Goal: Answer question/provide support: Share knowledge or assist other users

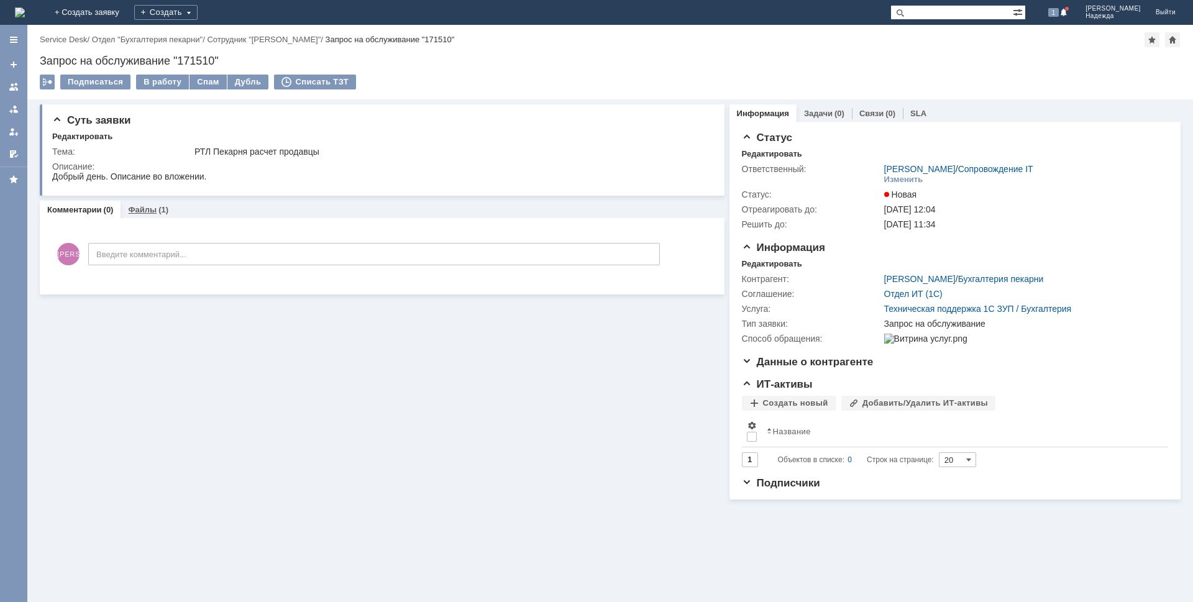
click at [146, 211] on link "Файлы" at bounding box center [142, 209] width 29 height 9
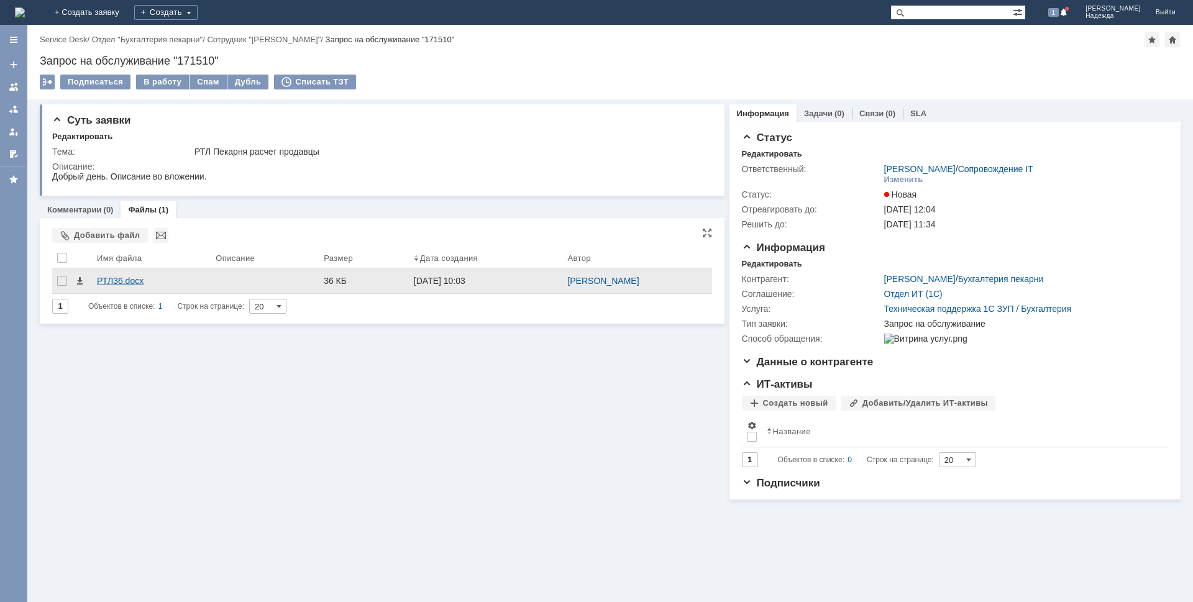
click at [121, 280] on div "РТЛ36.docx" at bounding box center [151, 281] width 109 height 10
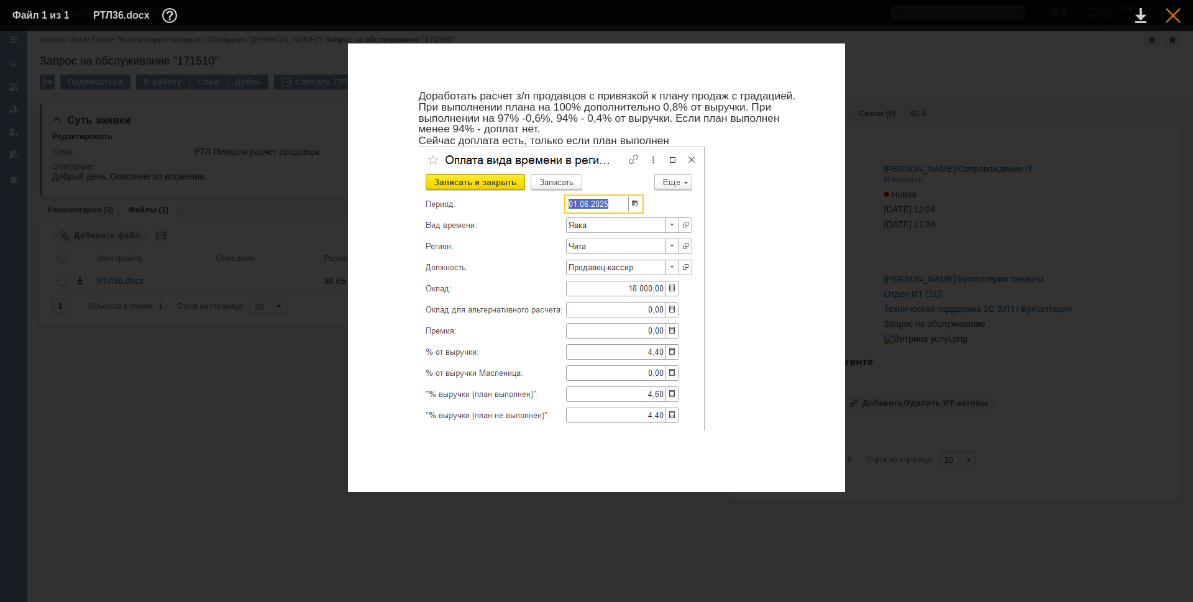
click at [1168, 19] on div at bounding box center [1173, 15] width 15 height 15
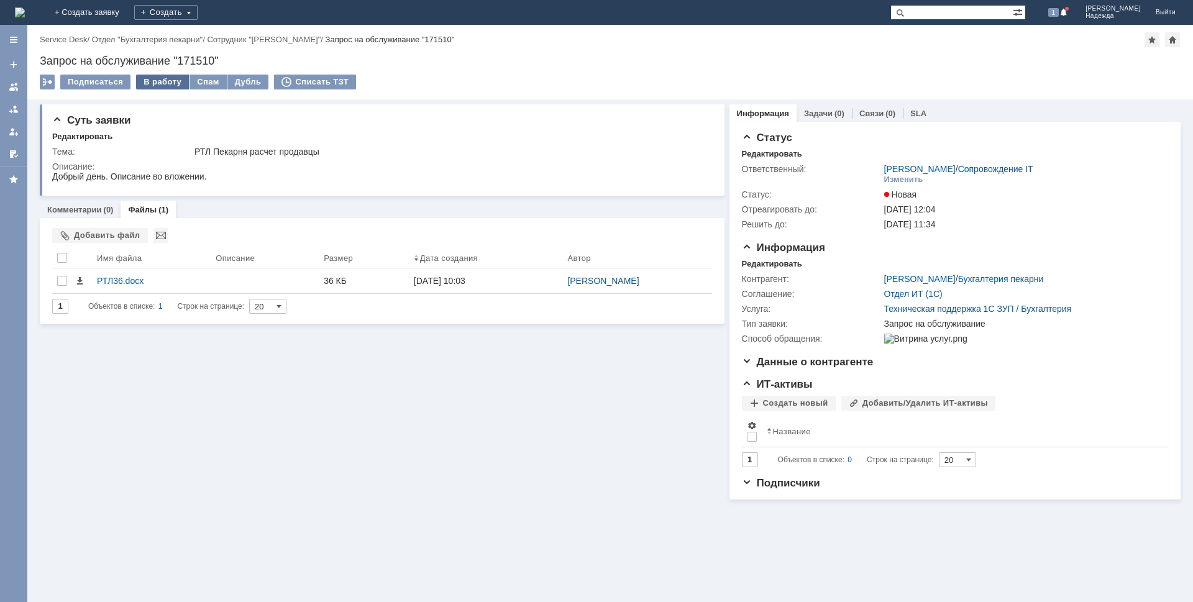
click at [165, 77] on div "В работу" at bounding box center [162, 82] width 53 height 15
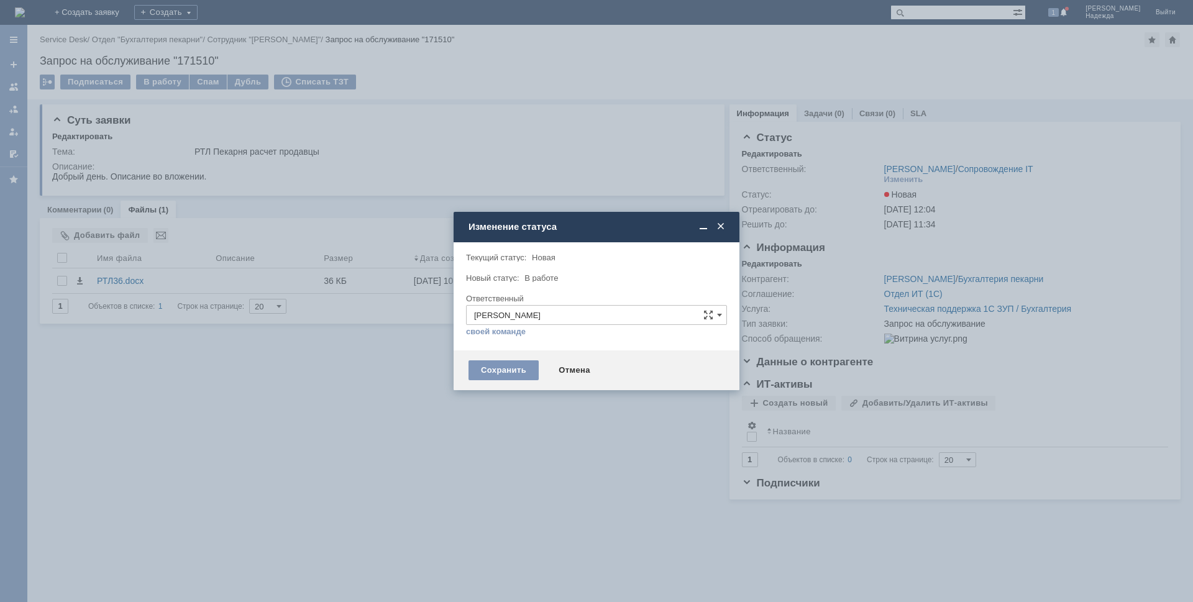
click at [520, 382] on div "Сохранить Отмена" at bounding box center [597, 370] width 286 height 40
click at [515, 370] on div "Сохранить" at bounding box center [504, 370] width 70 height 20
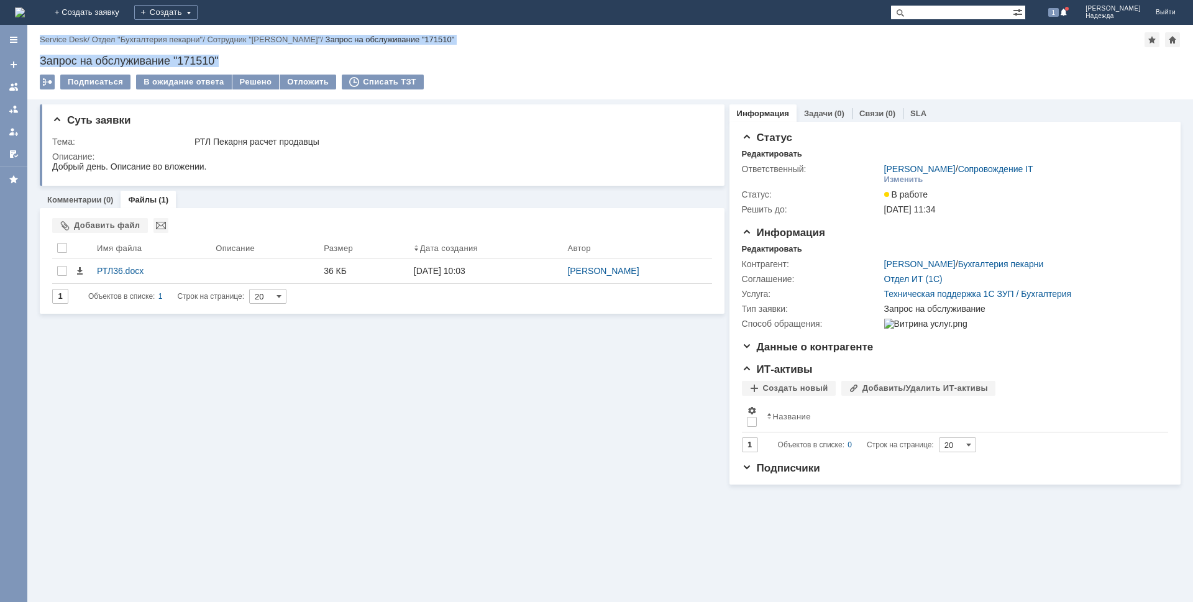
drag, startPoint x: 234, startPoint y: 60, endPoint x: 24, endPoint y: 54, distance: 210.7
click at [24, 54] on div "Меню Создать заявку В ответственности Согласования От меня Избранное Версия: 4.…" at bounding box center [596, 313] width 1193 height 577
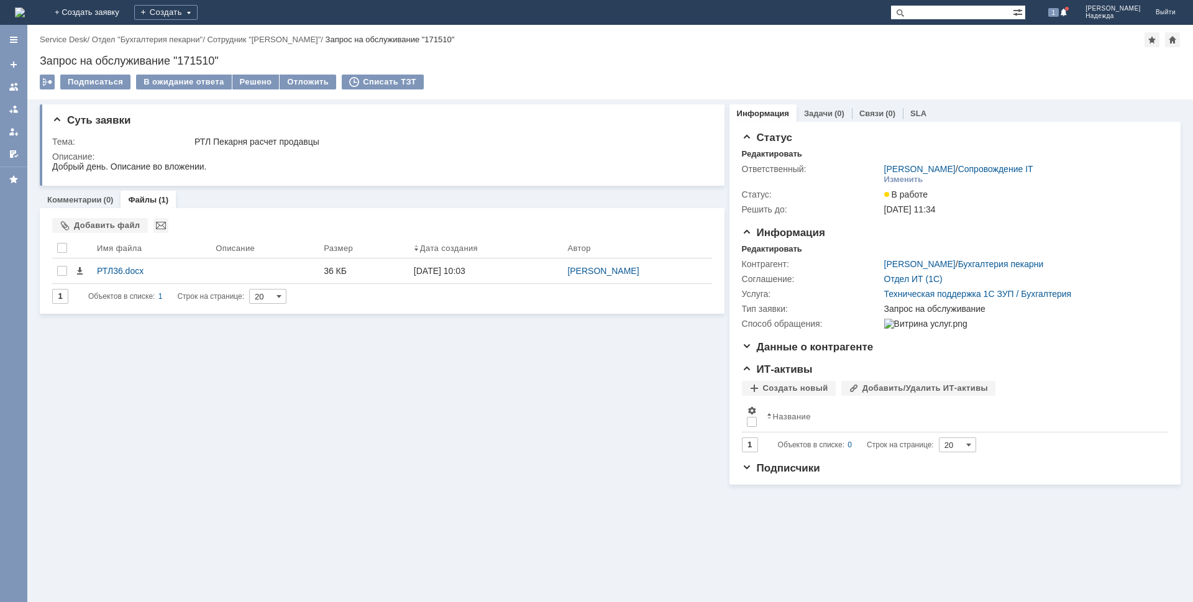
click at [194, 429] on div "Суть заявки Тема: РТЛ Пекарня расчет продавцы Описание: Комментарии (0) Файлы (…" at bounding box center [382, 291] width 685 height 385
drag, startPoint x: 221, startPoint y: 57, endPoint x: 40, endPoint y: 60, distance: 181.5
click at [40, 60] on div "Запрос на обслуживание "171510"" at bounding box center [610, 61] width 1141 height 12
copy div "Запрос на обслуживание "171510""
click at [208, 166] on html "Добрый день. Описание во вложении." at bounding box center [379, 167] width 655 height 11
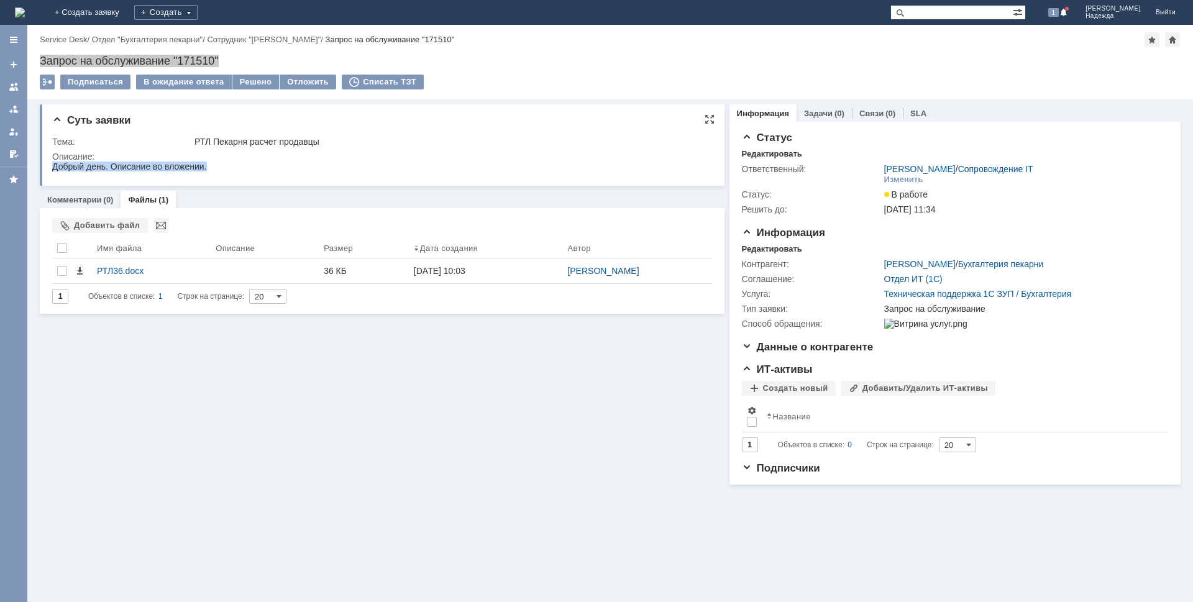
drag, startPoint x: 53, startPoint y: 167, endPoint x: 213, endPoint y: 171, distance: 159.8
click at [213, 171] on html "Добрый день. Описание во вложении." at bounding box center [379, 167] width 655 height 11
copy div "Добрый день. Описание во вложении."
click at [75, 193] on div "Комментарии (0)" at bounding box center [80, 200] width 81 height 18
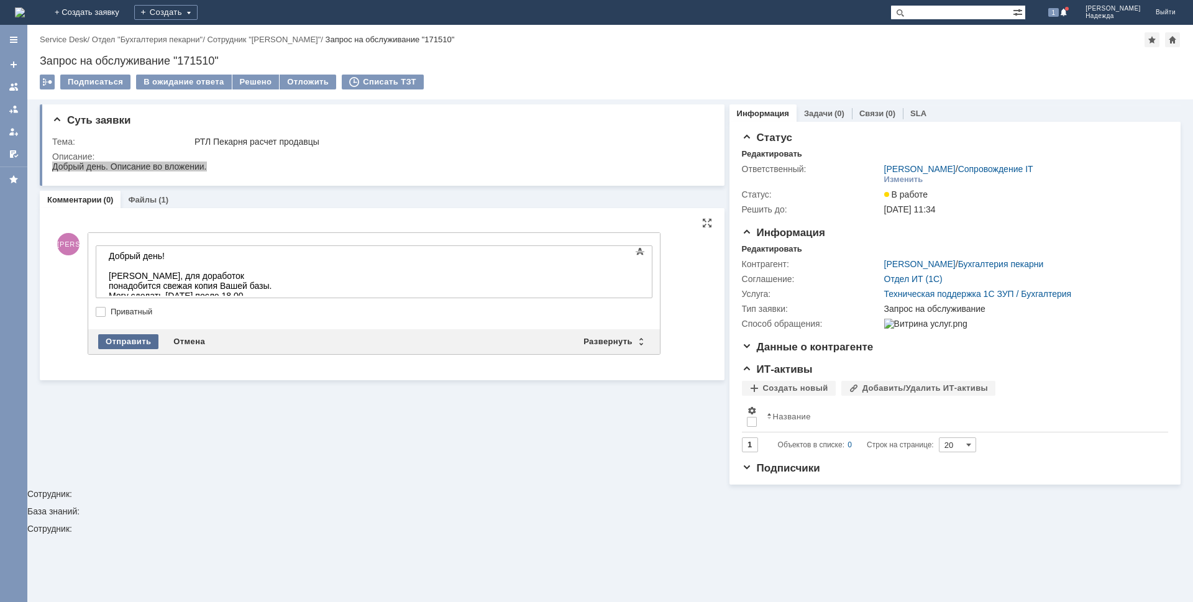
click at [108, 342] on div "Отправить" at bounding box center [128, 341] width 60 height 15
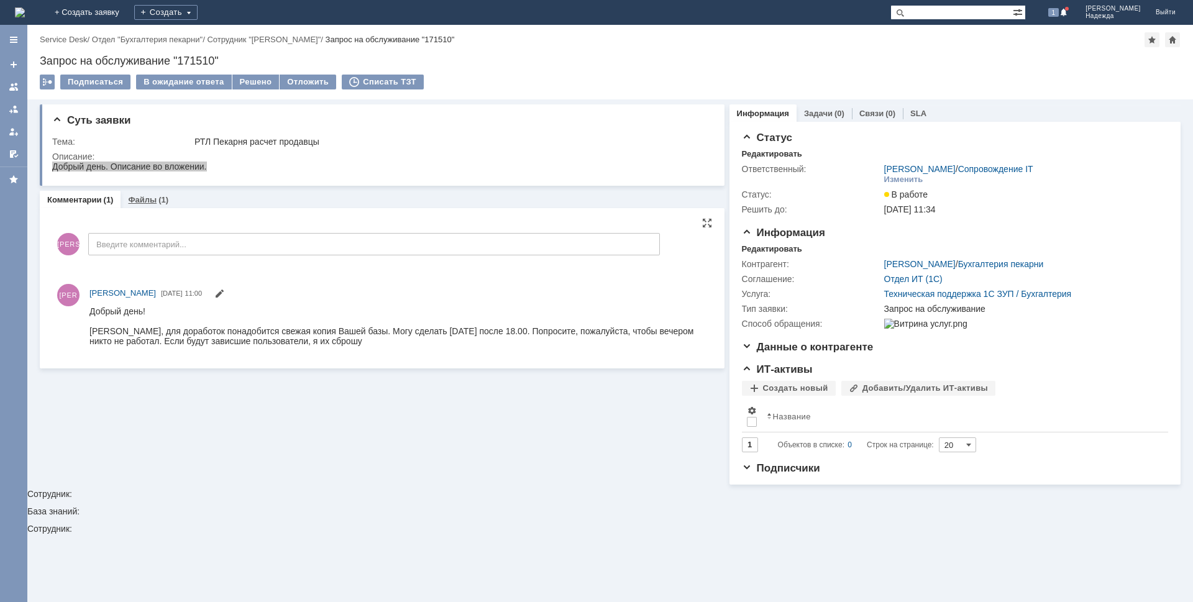
click at [150, 202] on link "Файлы" at bounding box center [142, 199] width 29 height 9
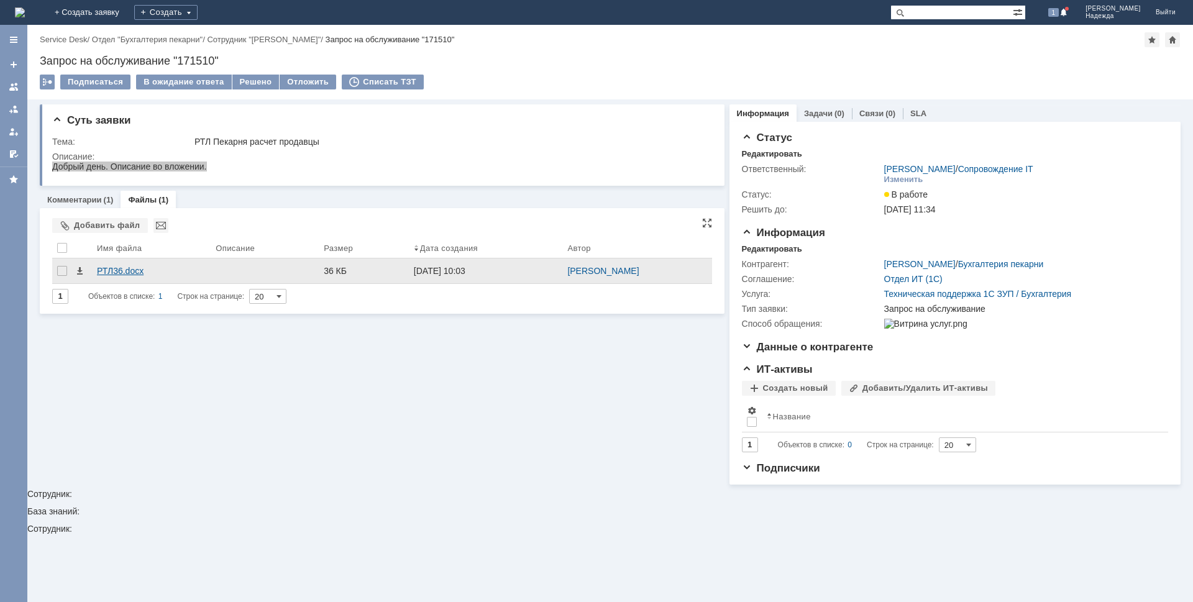
click at [124, 269] on div "РТЛ36.docx" at bounding box center [151, 271] width 109 height 10
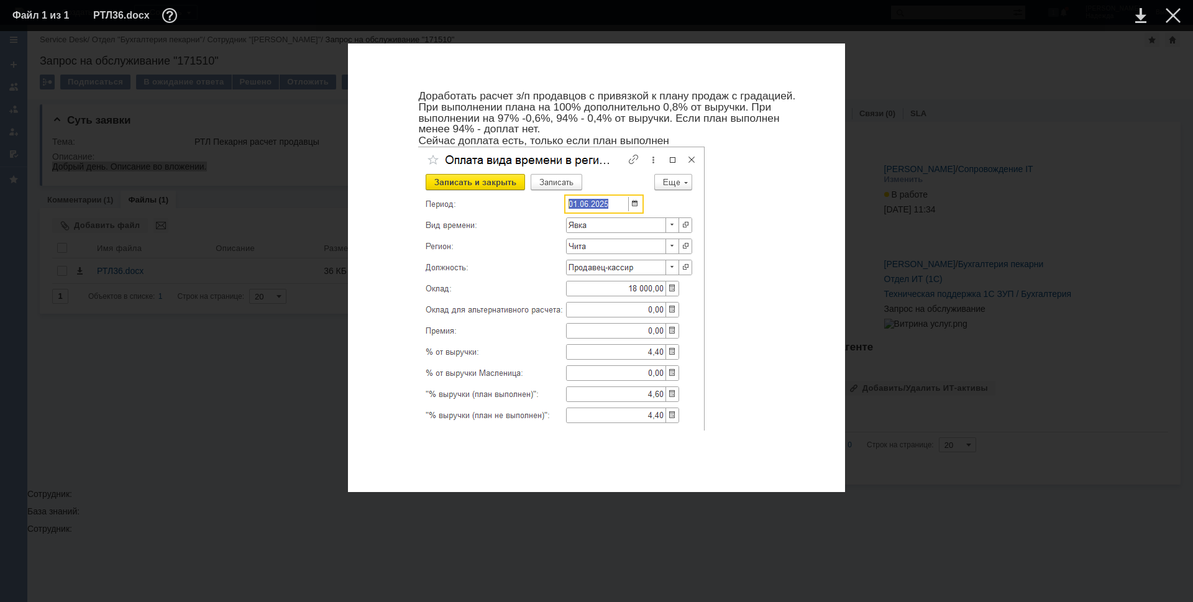
click at [1168, 25] on table "Файл 1 из 1 РТЛ36.docx" at bounding box center [596, 15] width 1193 height 31
click at [1174, 11] on div at bounding box center [1173, 15] width 15 height 15
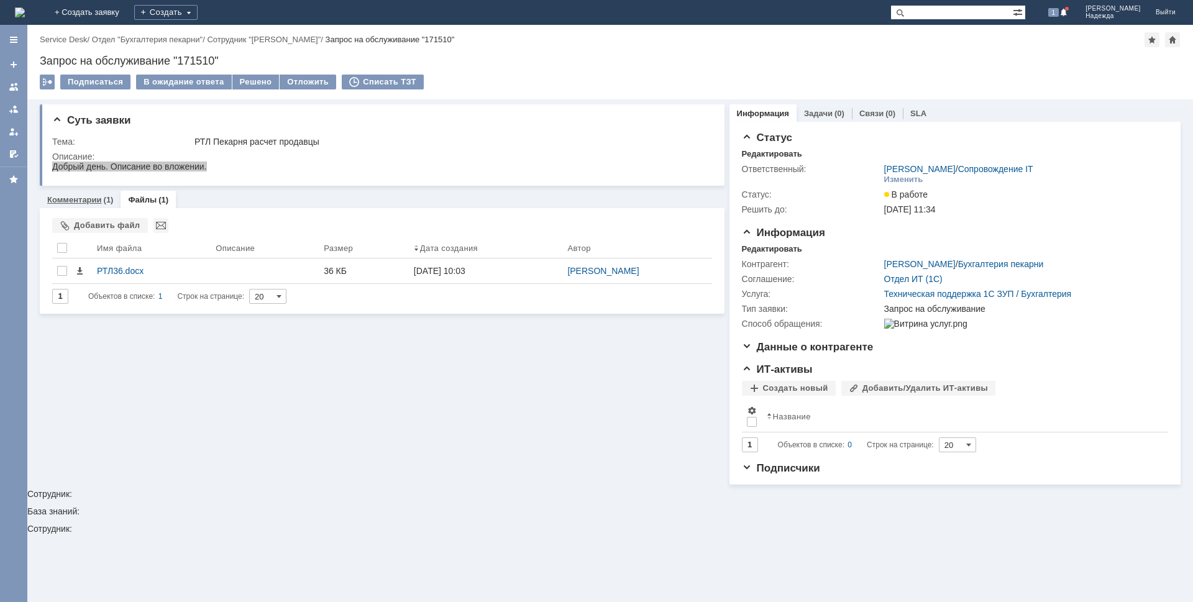
click at [71, 203] on link "Комментарии" at bounding box center [74, 199] width 55 height 9
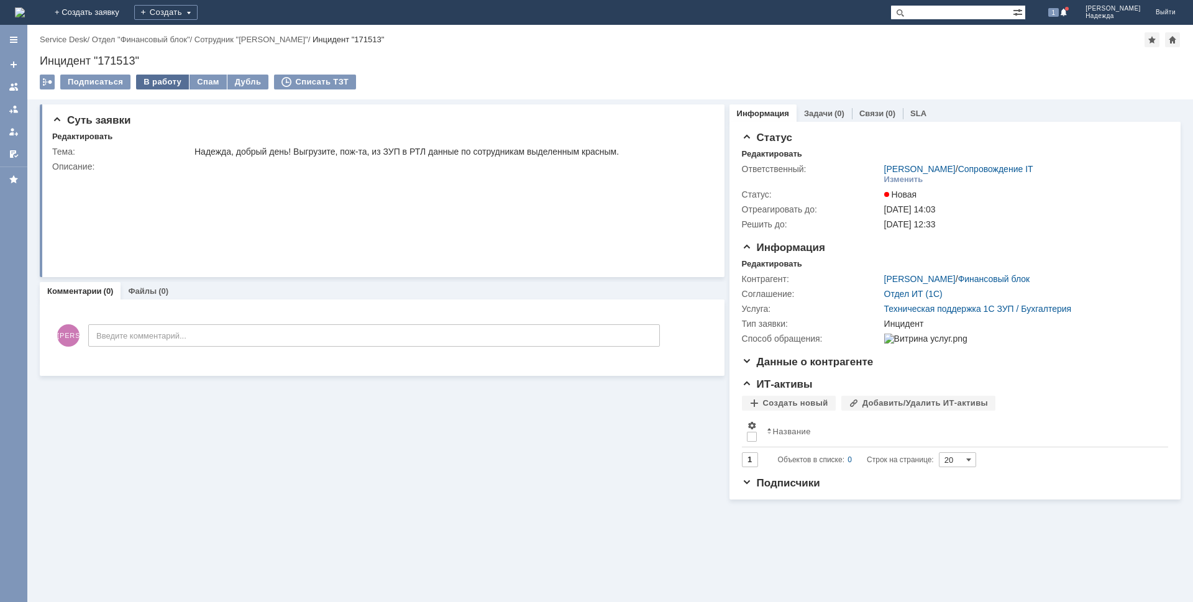
click at [160, 81] on div "В работу" at bounding box center [162, 82] width 53 height 15
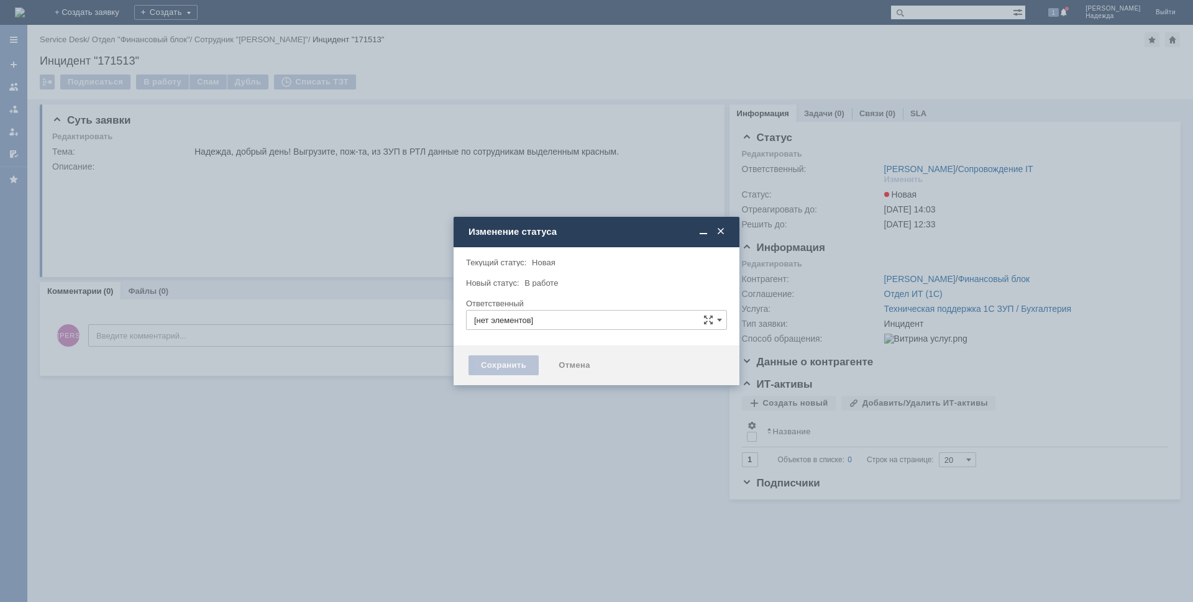
type input "[PERSON_NAME]"
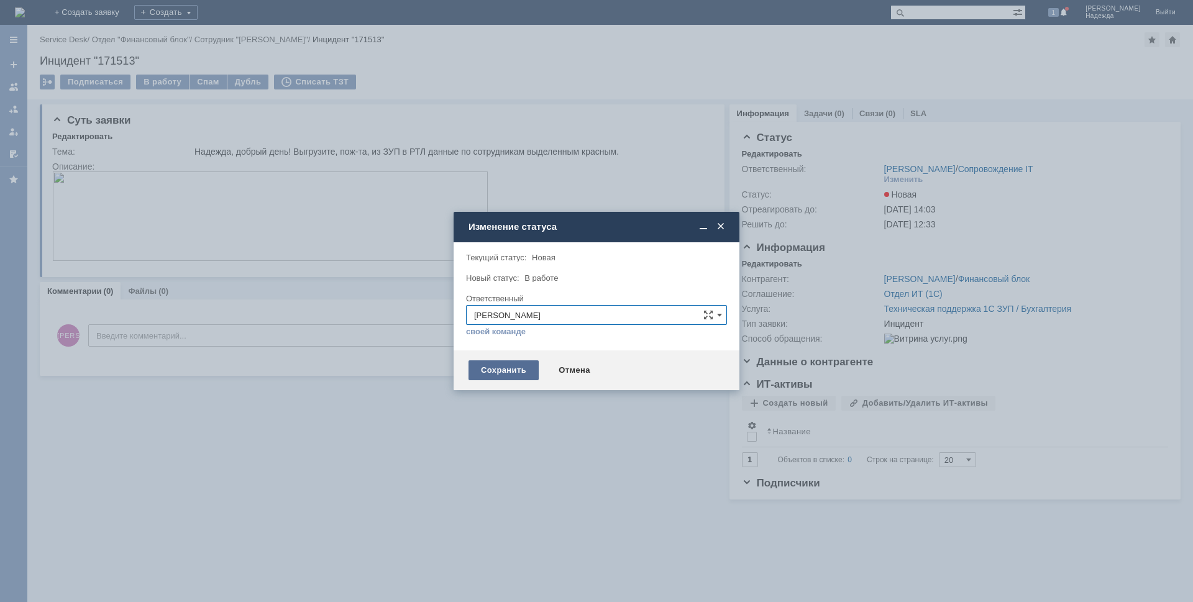
click at [506, 379] on div "Сохранить" at bounding box center [504, 370] width 70 height 20
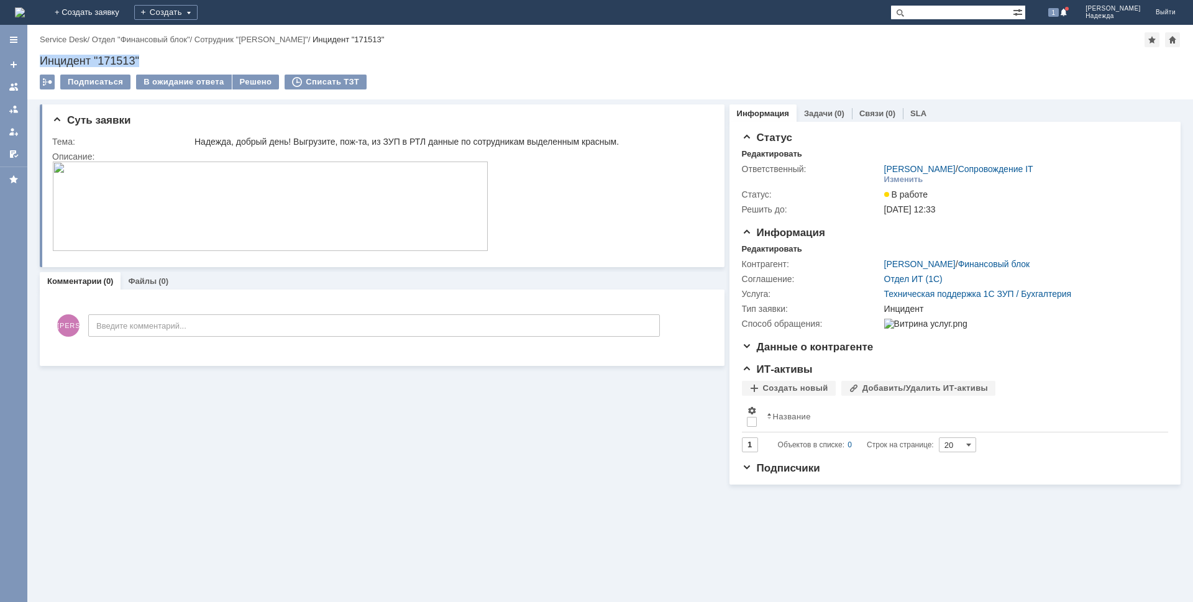
drag, startPoint x: 142, startPoint y: 58, endPoint x: 35, endPoint y: 59, distance: 106.9
click at [35, 59] on div "Назад | Service Desk / Отдел "Финансовый блок" / Сотрудник "Марченкова Ирина" /…" at bounding box center [610, 62] width 1166 height 75
copy div "Инцидент "171513""
click at [630, 139] on div "Надежда, добрый день! Выгрузите, пож-та, из ЗУП в РТЛ данные по сотрудникам выд…" at bounding box center [449, 142] width 511 height 10
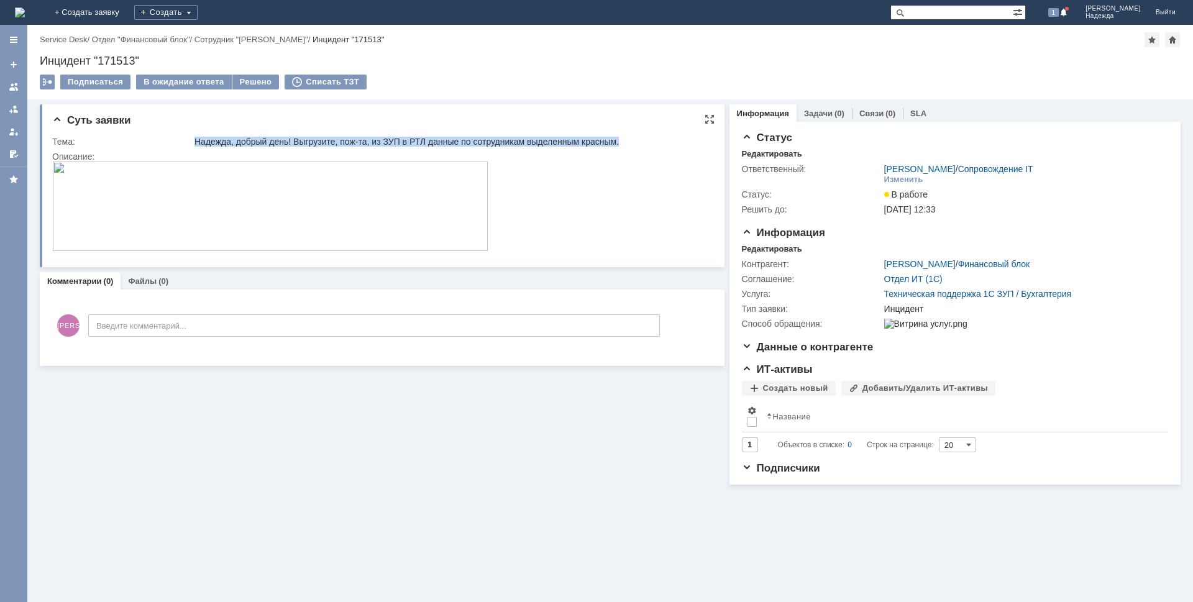
drag, startPoint x: 195, startPoint y: 139, endPoint x: 644, endPoint y: 140, distance: 448.6
click at [644, 140] on div "Надежда, добрый день! Выгрузите, пож-та, из ЗУП в РТЛ данные по сотрудникам выд…" at bounding box center [449, 142] width 511 height 10
copy div "Надежда, добрый день! Выгрузите, пож-та, из ЗУП в РТЛ данные по сотрудникам выд…"
click at [222, 203] on img at bounding box center [270, 206] width 436 height 89
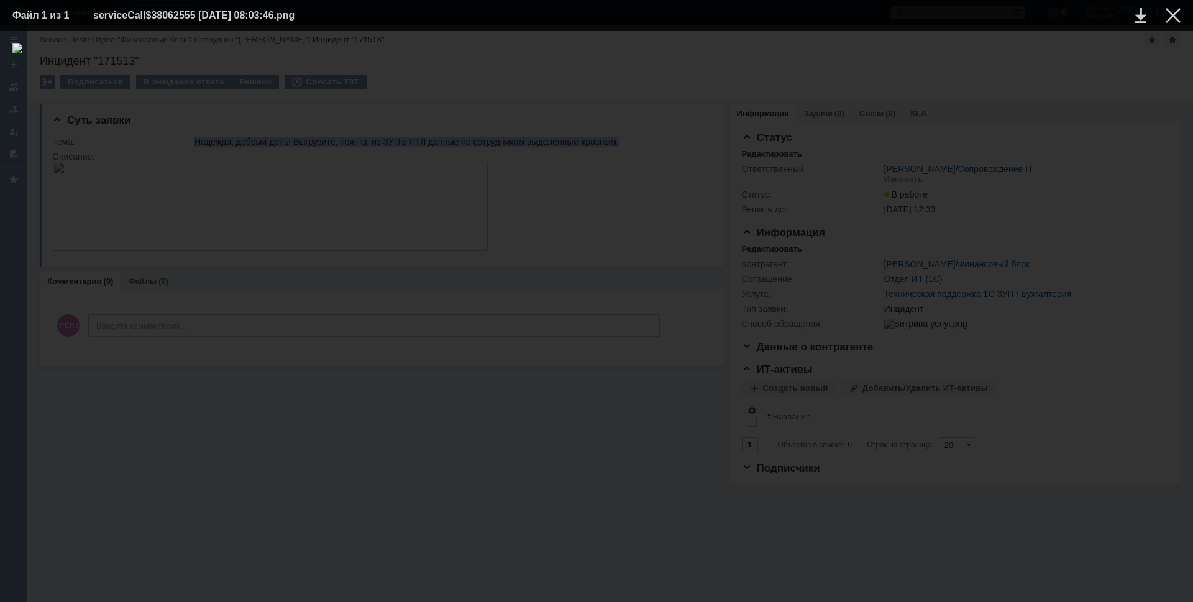
click at [1172, 25] on table "Файл 1 из 1 serviceCall$38062555 13.08.2025 08:03:46.png" at bounding box center [596, 15] width 1193 height 31
click at [1176, 9] on div at bounding box center [1173, 15] width 15 height 15
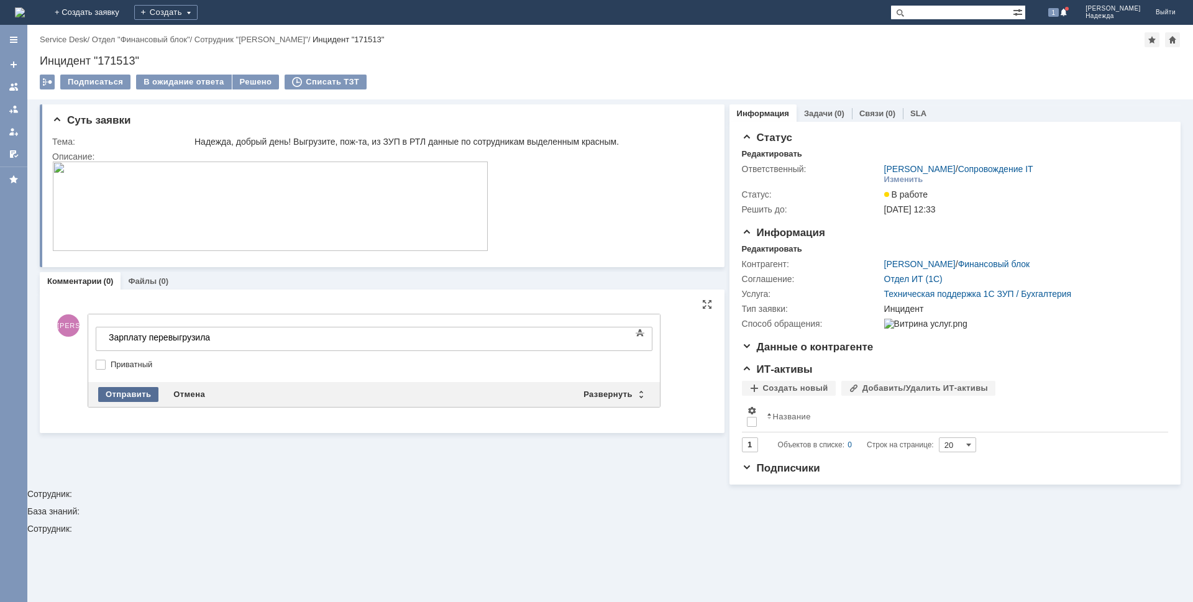
click at [135, 390] on div "Отправить" at bounding box center [128, 394] width 60 height 15
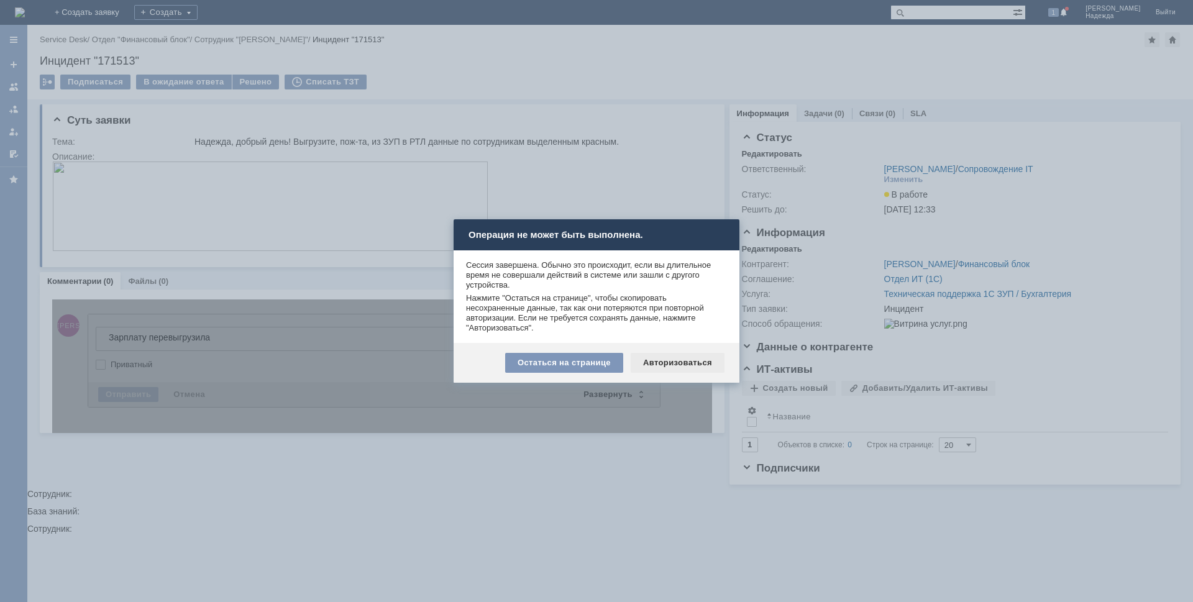
click at [679, 366] on div "Авторизоваться" at bounding box center [678, 363] width 94 height 20
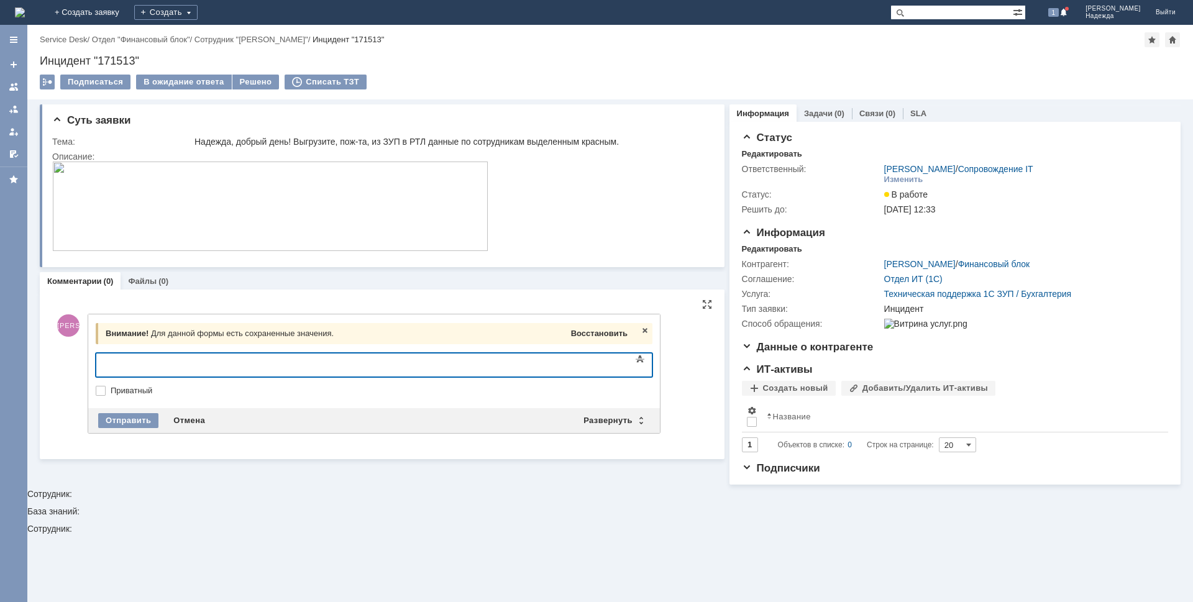
click at [580, 333] on span "Восстановить" at bounding box center [599, 333] width 57 height 9
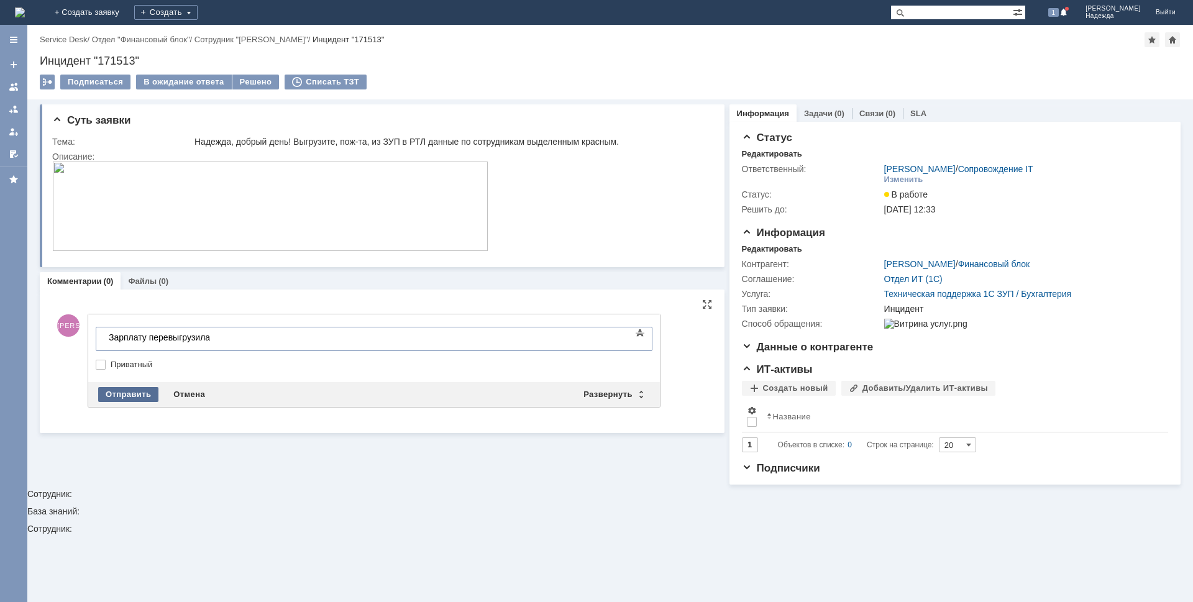
click at [126, 393] on div "Отправить" at bounding box center [128, 394] width 60 height 15
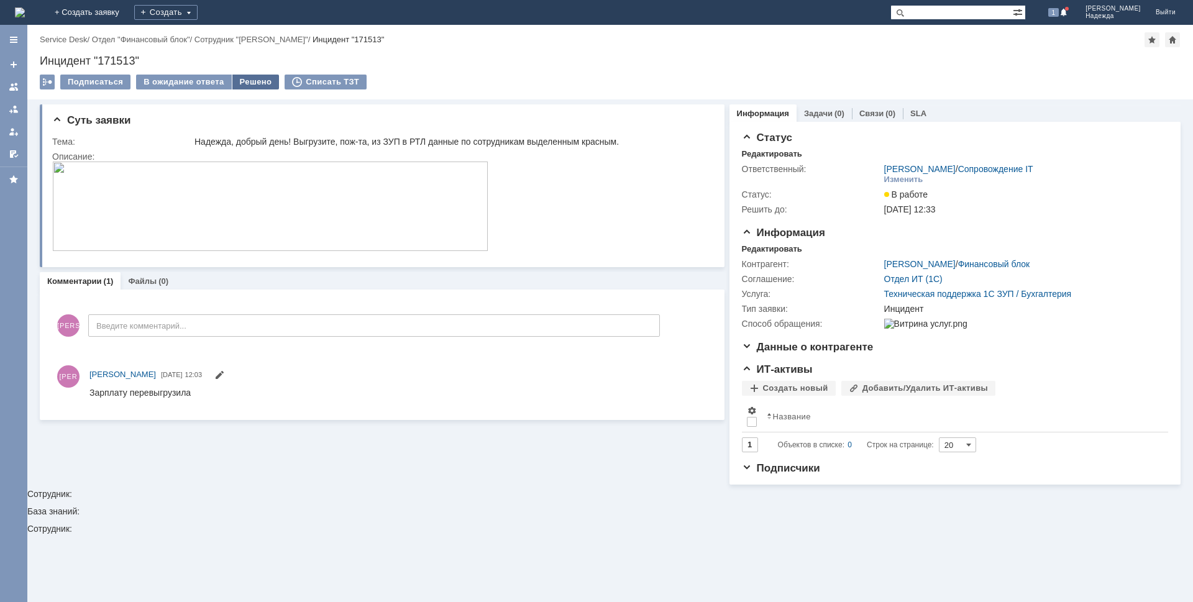
click at [263, 83] on div "Решено" at bounding box center [255, 82] width 47 height 15
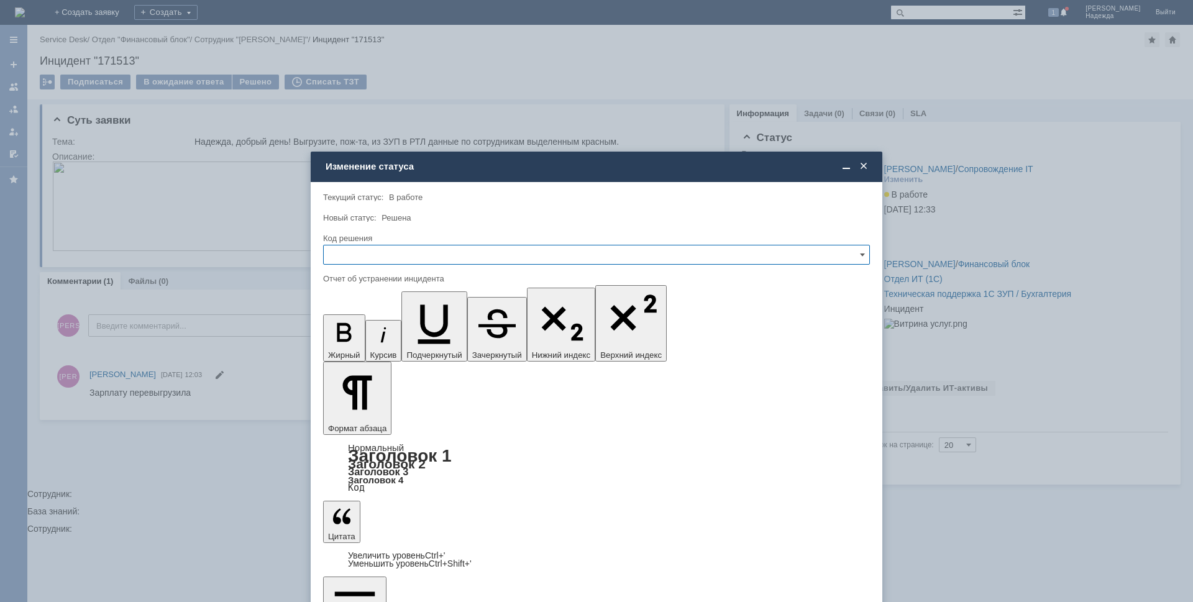
click at [370, 257] on input "text" at bounding box center [596, 255] width 547 height 20
click at [360, 336] on span "Решено" at bounding box center [596, 339] width 531 height 10
type input "Решено"
